Goal: Find specific page/section: Find specific page/section

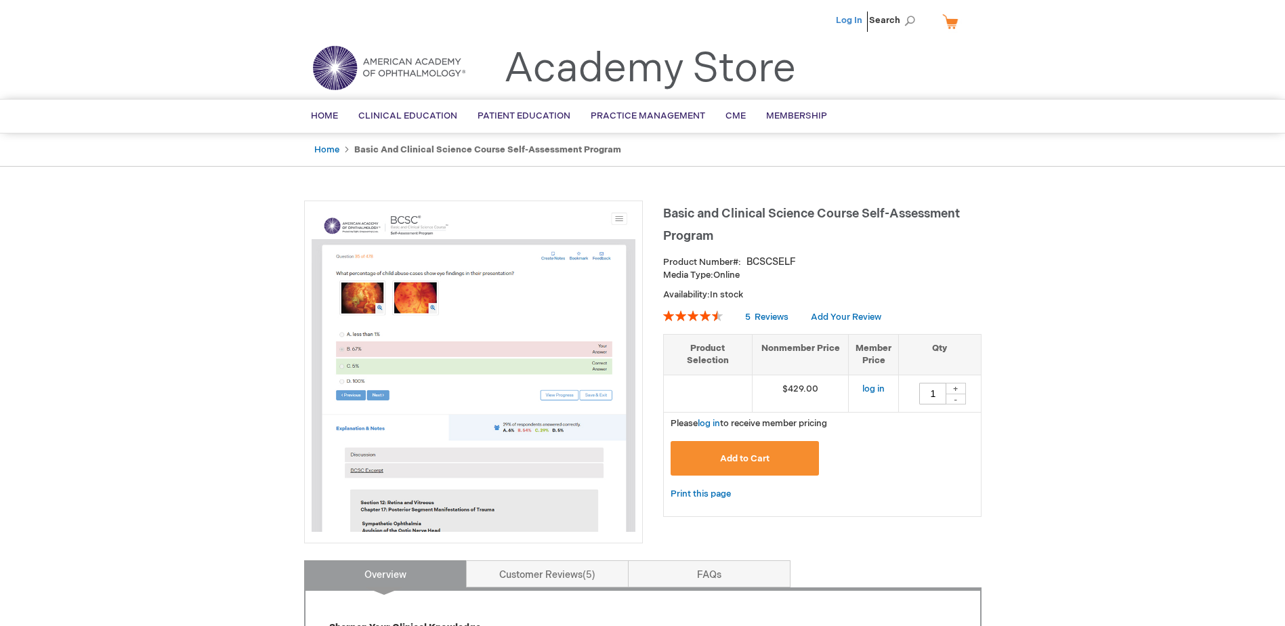
click at [850, 19] on link "Log In" at bounding box center [849, 20] width 26 height 11
click at [779, 22] on span "[PERSON_NAME]" at bounding box center [782, 20] width 75 height 11
